Goal: Check status: Check status

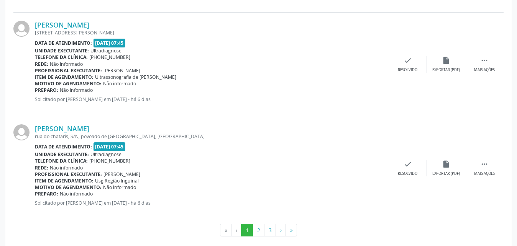
scroll to position [1588, 0]
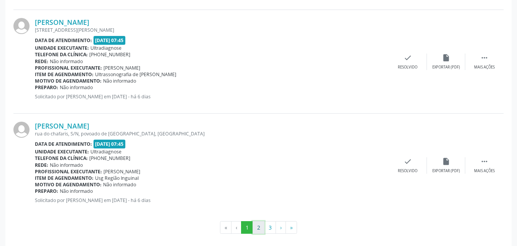
click at [256, 227] on button "2" at bounding box center [259, 228] width 12 height 13
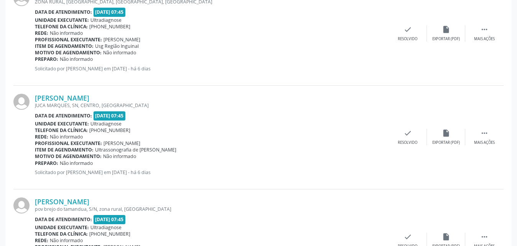
scroll to position [139, 0]
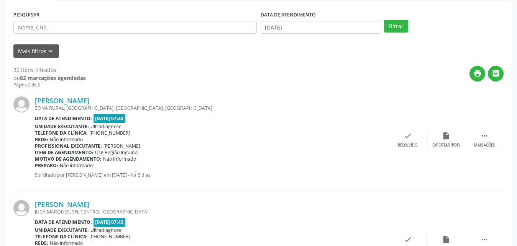
drag, startPoint x: 516, startPoint y: 42, endPoint x: 518, endPoint y: 225, distance: 182.5
click at [322, 119] on div "Data de atendimento: 10/09/2025 - 07:45" at bounding box center [212, 118] width 354 height 9
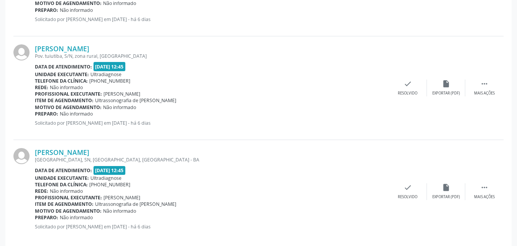
scroll to position [1575, 0]
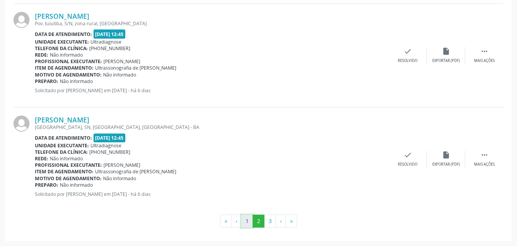
click at [244, 222] on button "1" at bounding box center [247, 221] width 12 height 13
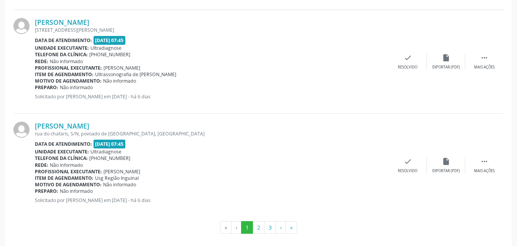
scroll to position [1594, 0]
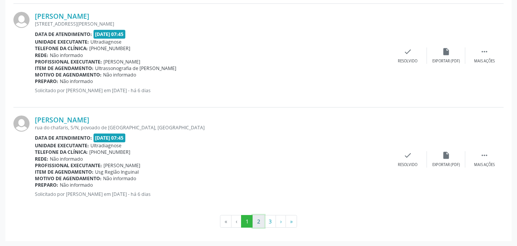
click at [256, 219] on button "2" at bounding box center [259, 221] width 12 height 13
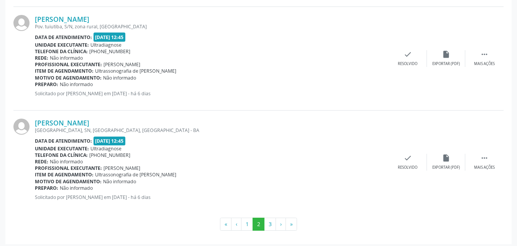
scroll to position [1575, 0]
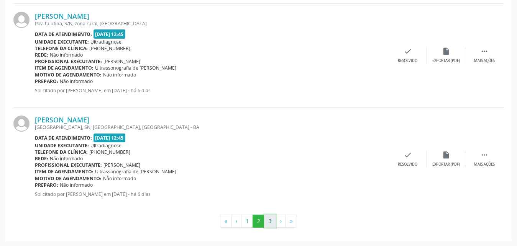
click at [273, 225] on button "3" at bounding box center [270, 221] width 12 height 13
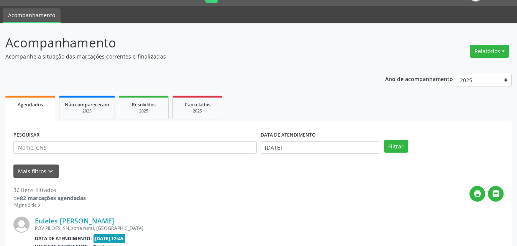
scroll to position [0, 0]
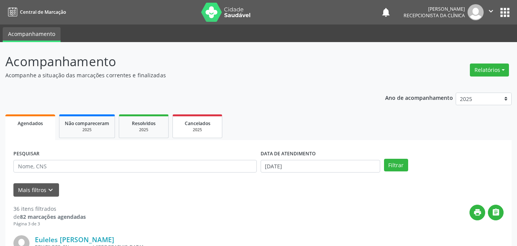
click at [196, 124] on span "Cancelados" at bounding box center [198, 123] width 26 height 7
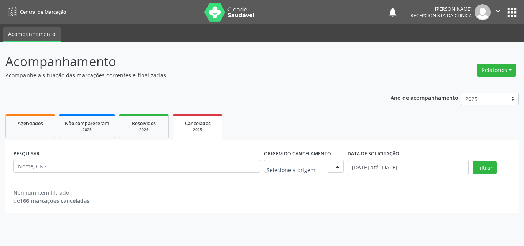
click at [334, 165] on div at bounding box center [338, 167] width 12 height 13
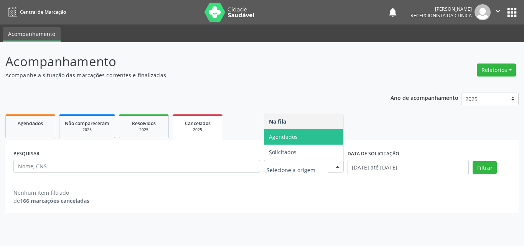
click at [276, 136] on span "Agendados" at bounding box center [283, 136] width 29 height 7
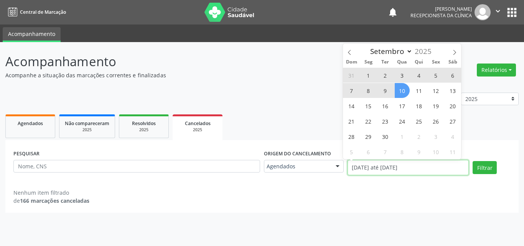
click at [375, 168] on input "[DATE] até [DATE]" at bounding box center [408, 167] width 122 height 15
click at [404, 90] on span "10" at bounding box center [401, 90] width 15 height 15
type input "[DATE]"
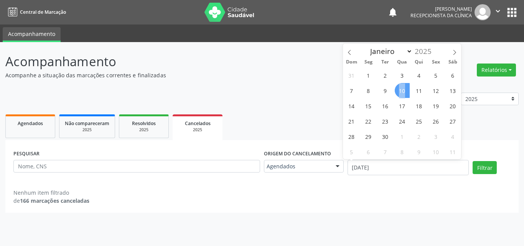
click at [404, 90] on span "10" at bounding box center [401, 90] width 15 height 15
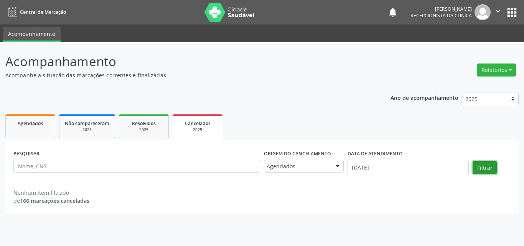
click at [492, 169] on button "Filtrar" at bounding box center [484, 167] width 24 height 13
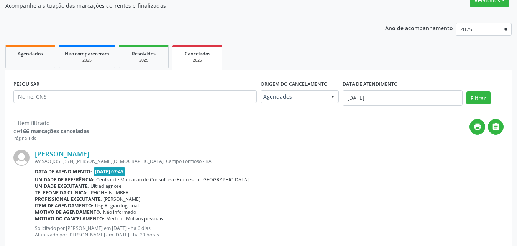
scroll to position [89, 0]
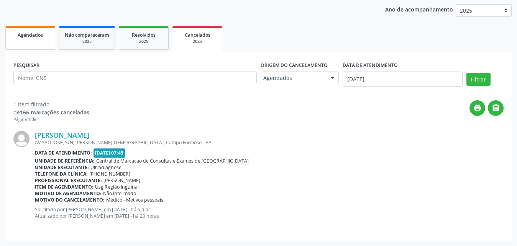
click at [16, 40] on link "Agendados" at bounding box center [30, 38] width 50 height 24
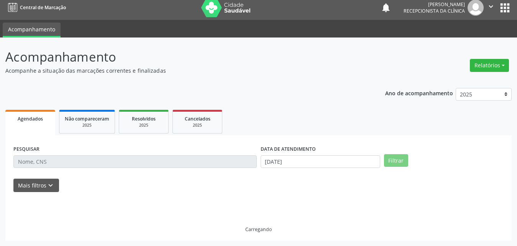
scroll to position [5, 0]
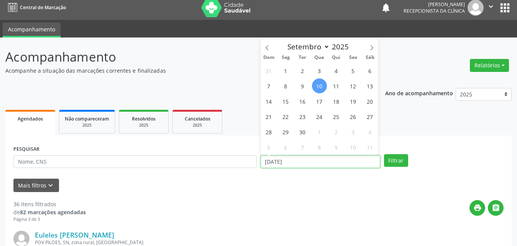
click at [278, 160] on input "[DATE]" at bounding box center [321, 162] width 120 height 13
click at [318, 84] on span "10" at bounding box center [319, 86] width 15 height 15
type input "[DATE]"
click at [318, 84] on span "10" at bounding box center [319, 86] width 15 height 15
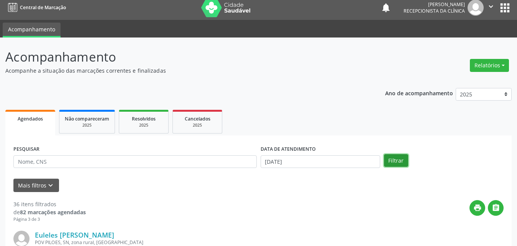
click at [393, 161] on button "Filtrar" at bounding box center [396, 160] width 24 height 13
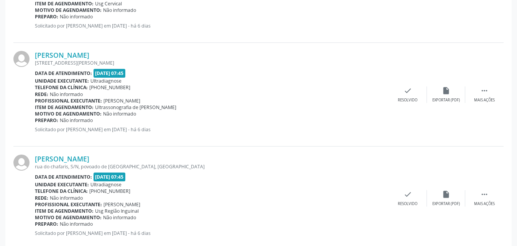
scroll to position [1594, 0]
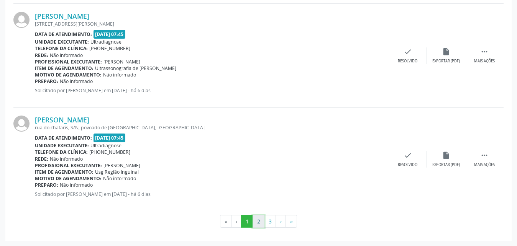
click at [260, 220] on button "2" at bounding box center [259, 221] width 12 height 13
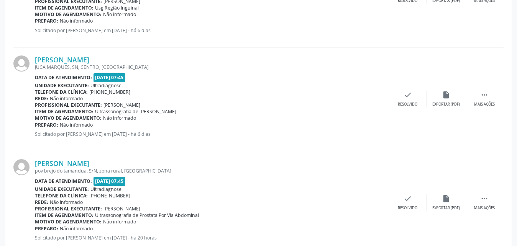
scroll to position [403, 0]
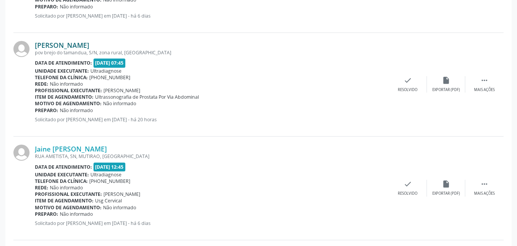
click at [89, 47] on link "[PERSON_NAME]" at bounding box center [62, 45] width 54 height 8
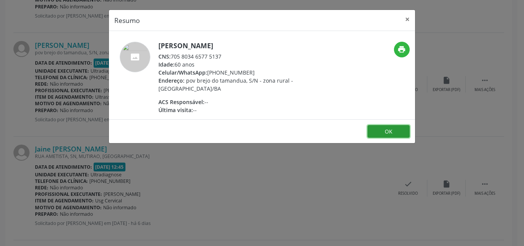
click at [381, 134] on button "OK" at bounding box center [388, 131] width 42 height 13
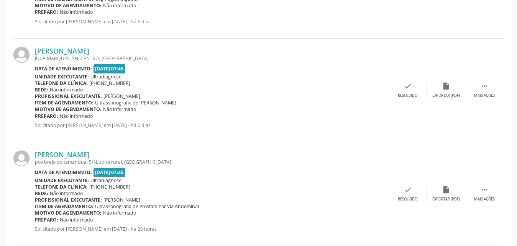
scroll to position [290, 0]
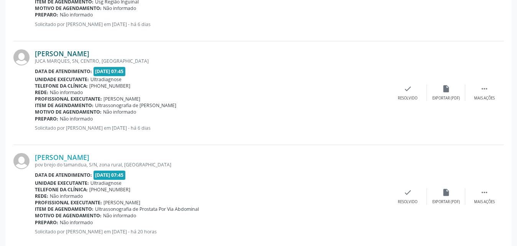
click at [36, 56] on link "[PERSON_NAME]" at bounding box center [62, 53] width 54 height 8
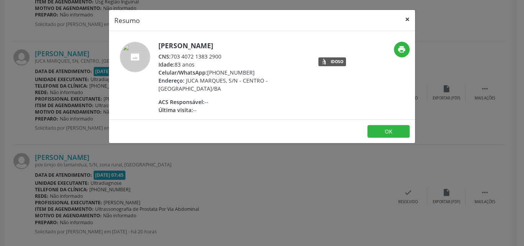
click at [408, 19] on button "×" at bounding box center [406, 19] width 15 height 19
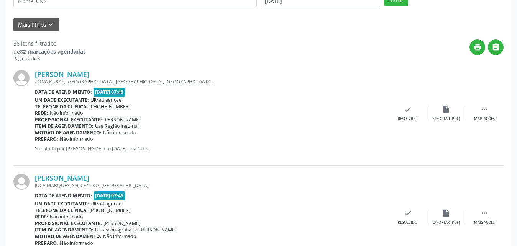
scroll to position [1575, 0]
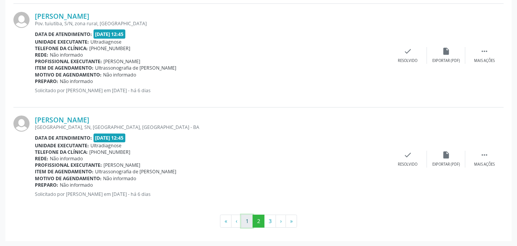
click at [251, 222] on button "1" at bounding box center [247, 221] width 12 height 13
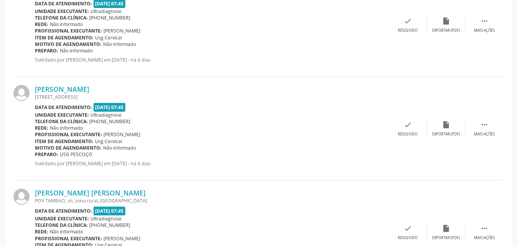
scroll to position [1319, 0]
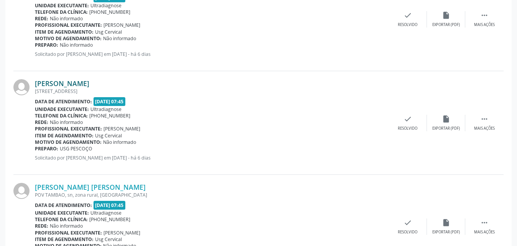
click at [58, 81] on link "[PERSON_NAME]" at bounding box center [62, 83] width 54 height 8
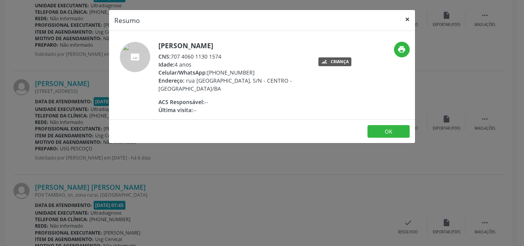
click at [405, 19] on button "×" at bounding box center [406, 19] width 15 height 19
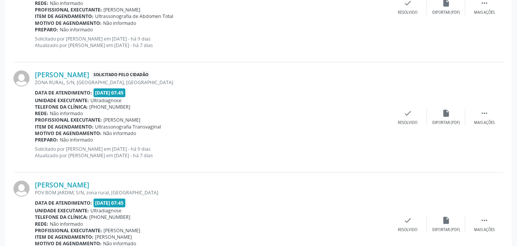
scroll to position [0, 0]
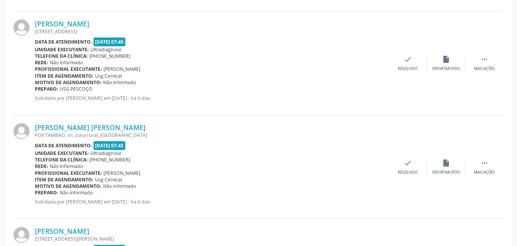
scroll to position [1346, 0]
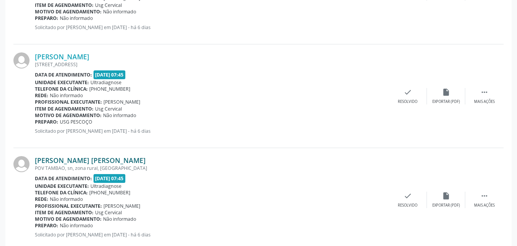
click at [48, 162] on link "[PERSON_NAME] [PERSON_NAME]" at bounding box center [90, 160] width 111 height 8
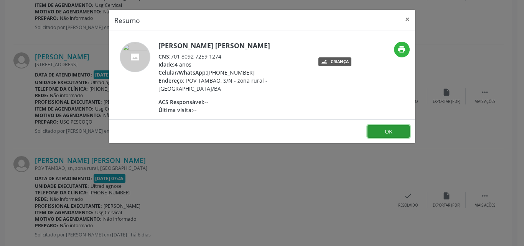
click at [380, 133] on button "OK" at bounding box center [388, 131] width 42 height 13
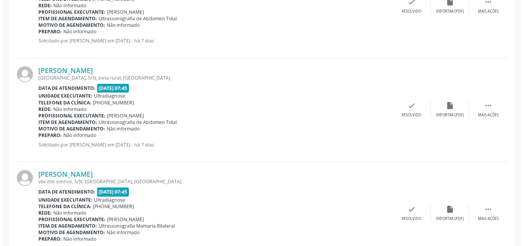
scroll to position [706, 0]
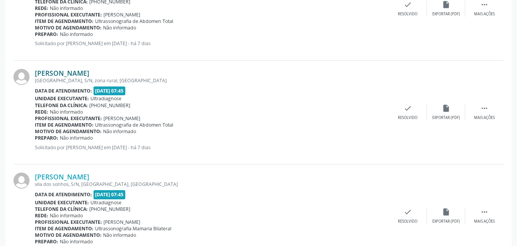
click at [59, 73] on link "[PERSON_NAME]" at bounding box center [62, 73] width 54 height 8
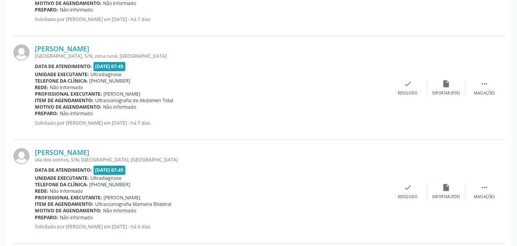
scroll to position [826, 0]
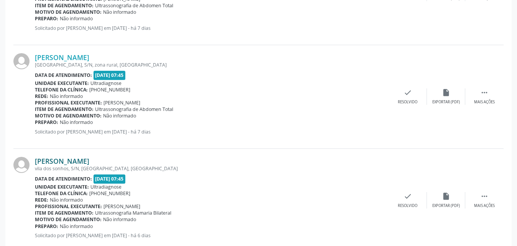
click at [89, 161] on link "[PERSON_NAME]" at bounding box center [62, 161] width 54 height 8
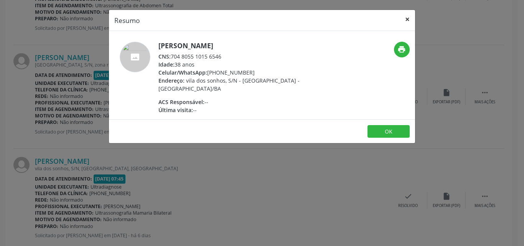
click at [408, 21] on button "×" at bounding box center [406, 19] width 15 height 19
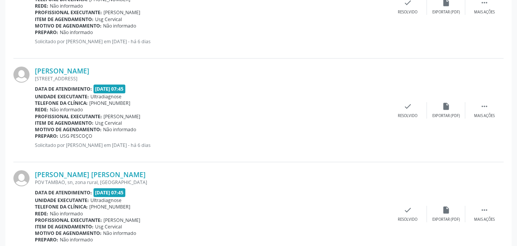
scroll to position [1445, 0]
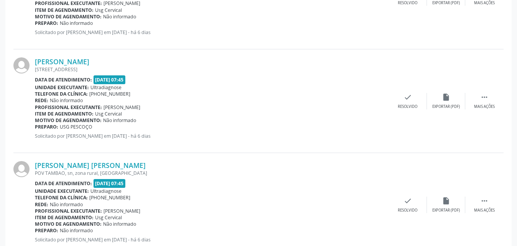
click at [328, 87] on div "Unidade executante: Ultradiagnose" at bounding box center [212, 87] width 354 height 7
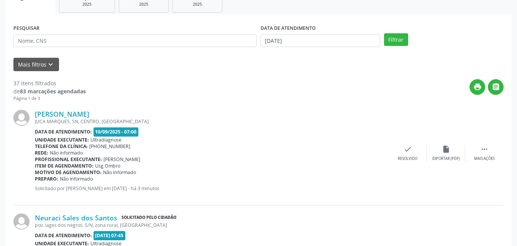
scroll to position [66, 0]
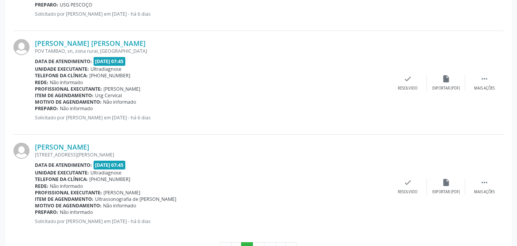
scroll to position [1594, 0]
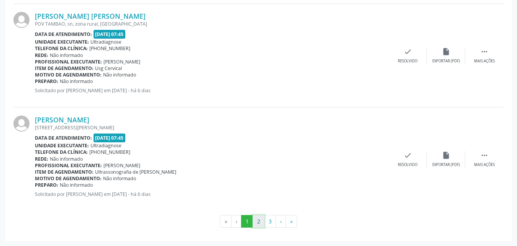
click at [258, 222] on button "2" at bounding box center [259, 221] width 12 height 13
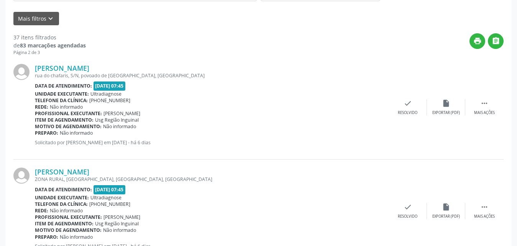
scroll to position [0, 0]
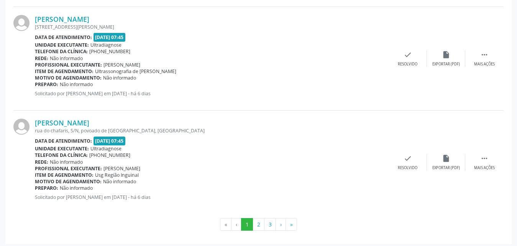
scroll to position [1594, 0]
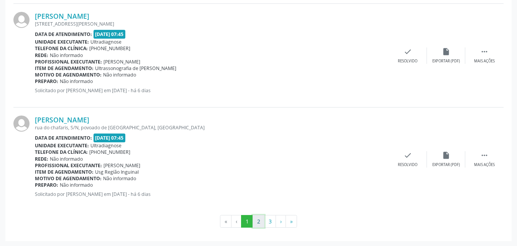
click at [258, 223] on button "2" at bounding box center [259, 221] width 12 height 13
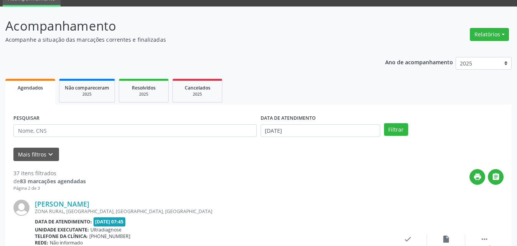
scroll to position [0, 0]
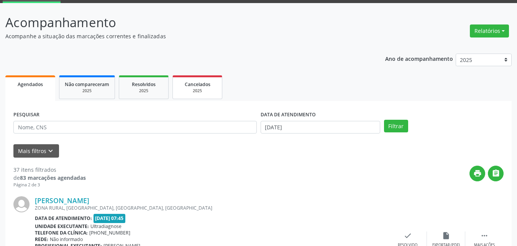
click at [200, 87] on span "Cancelados" at bounding box center [198, 84] width 26 height 7
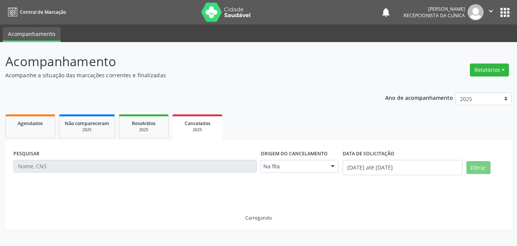
scroll to position [0, 0]
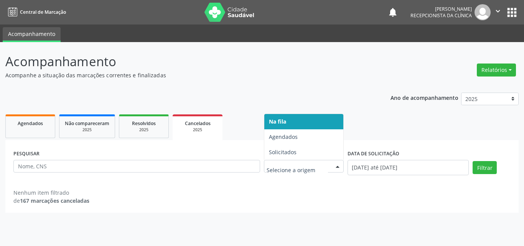
click at [337, 166] on div at bounding box center [338, 167] width 12 height 13
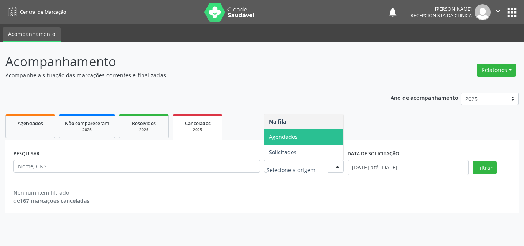
click at [288, 140] on span "Agendados" at bounding box center [283, 136] width 29 height 7
select select "8"
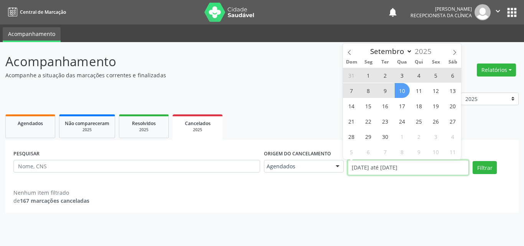
click at [378, 164] on input "[DATE] até [DATE]" at bounding box center [408, 167] width 122 height 15
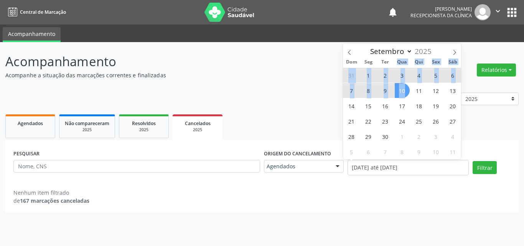
click at [389, 67] on div "31 1 2 3 4 5 6 7 8 9 10 11 12 13 14 15 16 17 18 19 20 21 22 23 24 25 26 27 28 2…" at bounding box center [402, 113] width 118 height 92
click at [405, 88] on span "10" at bounding box center [401, 90] width 15 height 15
type input "[DATE]"
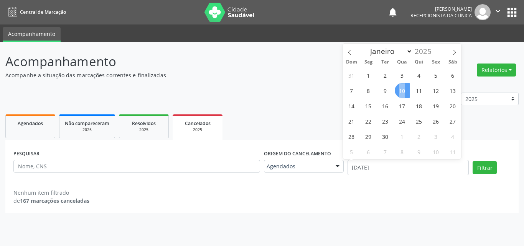
click at [406, 89] on span "10" at bounding box center [401, 90] width 15 height 15
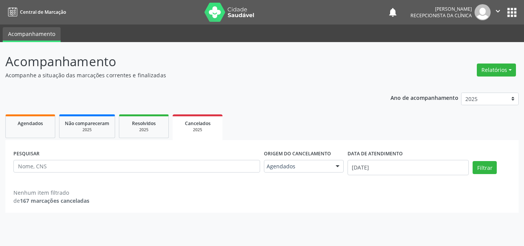
click at [406, 89] on div "Ano de acompanhamento 2025 2024 2023" at bounding box center [454, 100] width 128 height 26
click at [483, 161] on div "PESQUISAR Origem do cancelamento Agendados Na fila Agendados Solicitados Nenhum…" at bounding box center [262, 164] width 501 height 33
click at [482, 168] on button "Filtrar" at bounding box center [484, 167] width 24 height 13
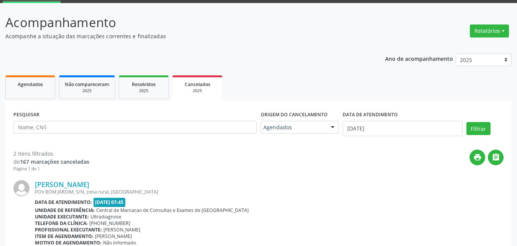
scroll to position [78, 0]
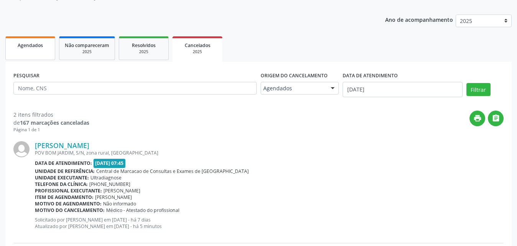
click at [30, 51] on link "Agendados" at bounding box center [30, 48] width 50 height 24
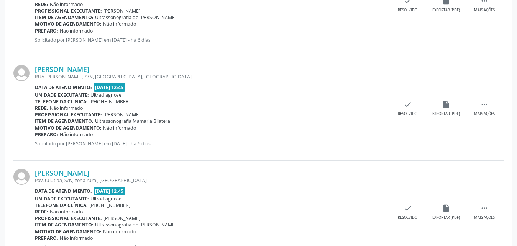
scroll to position [1575, 0]
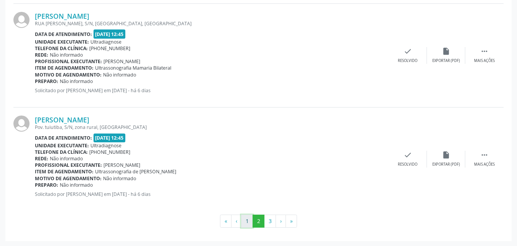
click at [248, 223] on button "1" at bounding box center [247, 221] width 12 height 13
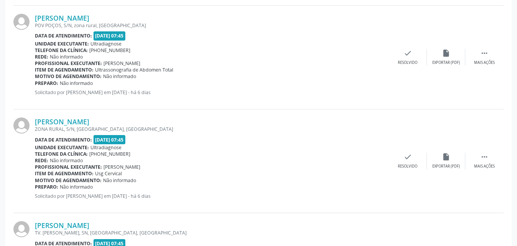
scroll to position [954, 0]
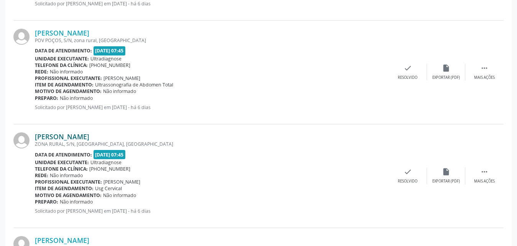
click at [57, 138] on link "[PERSON_NAME]" at bounding box center [62, 137] width 54 height 8
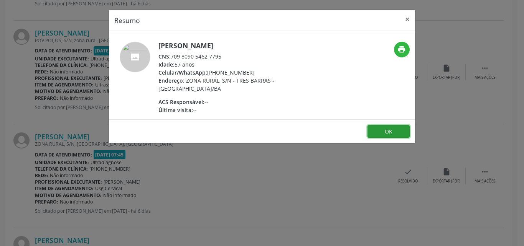
click at [380, 135] on button "OK" at bounding box center [388, 131] width 42 height 13
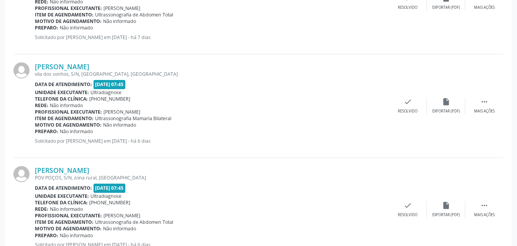
scroll to position [843, 0]
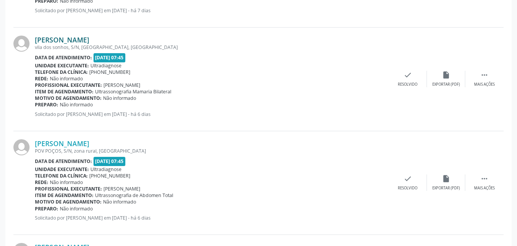
click at [72, 38] on link "[PERSON_NAME]" at bounding box center [62, 40] width 54 height 8
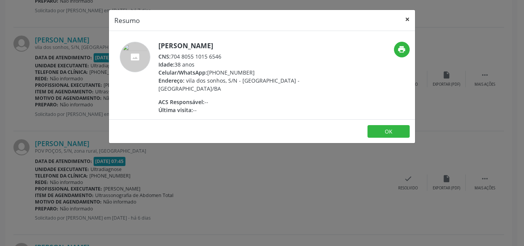
click at [405, 20] on button "×" at bounding box center [406, 19] width 15 height 19
